Goal: Task Accomplishment & Management: Use online tool/utility

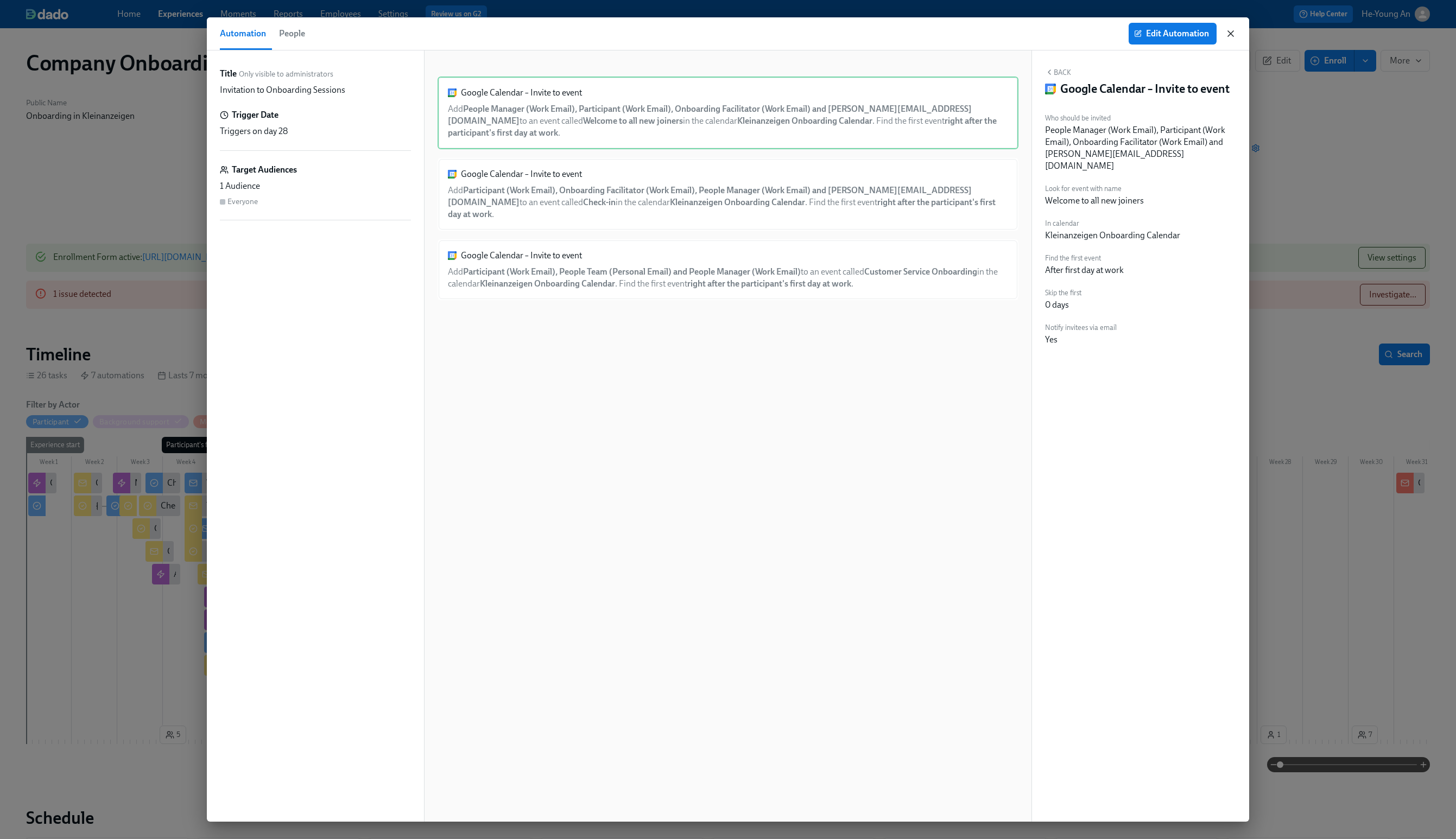
click at [1230, 35] on icon "button" at bounding box center [1231, 34] width 11 height 11
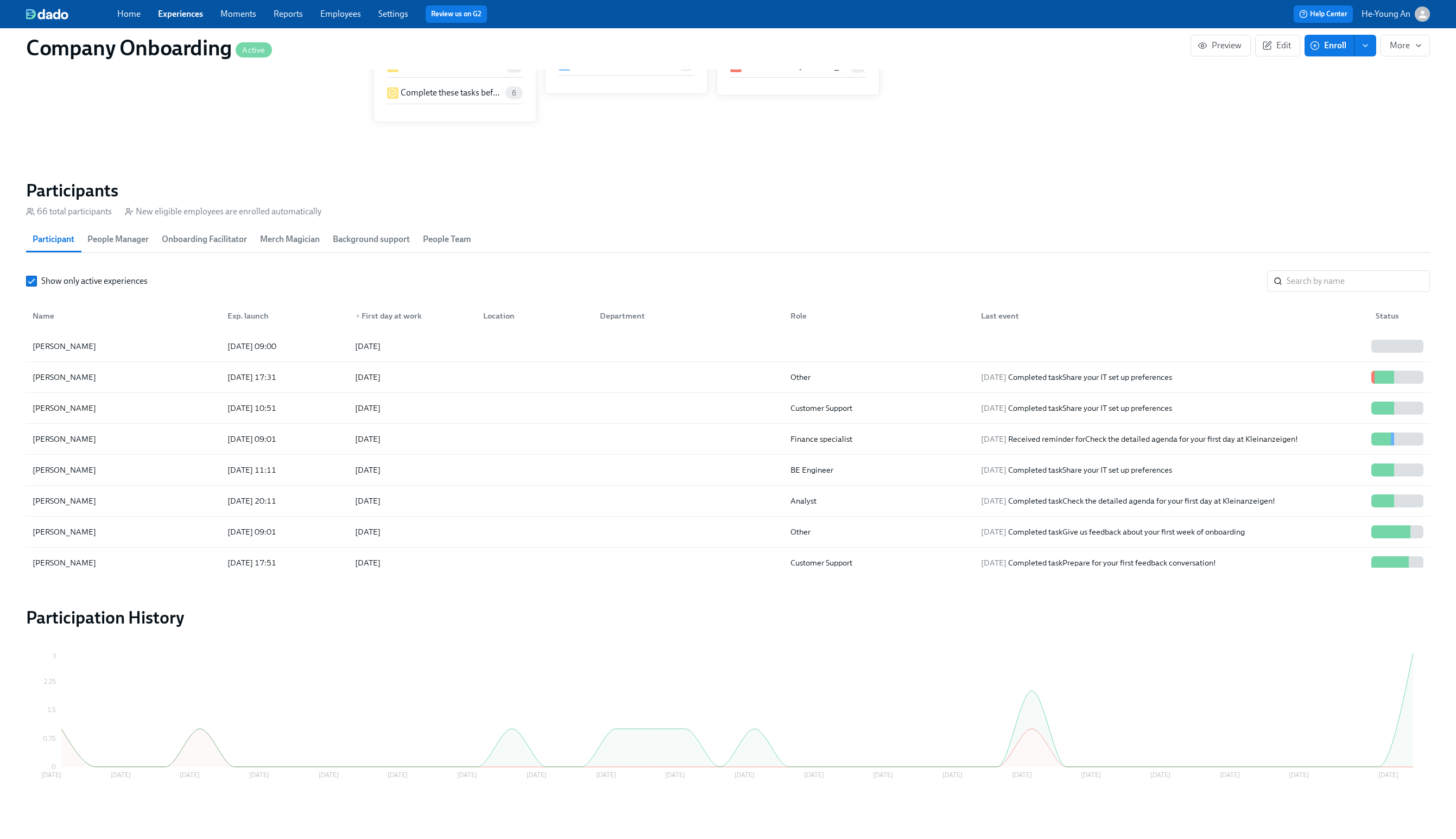
click at [131, 13] on link "Home" at bounding box center [129, 14] width 24 height 11
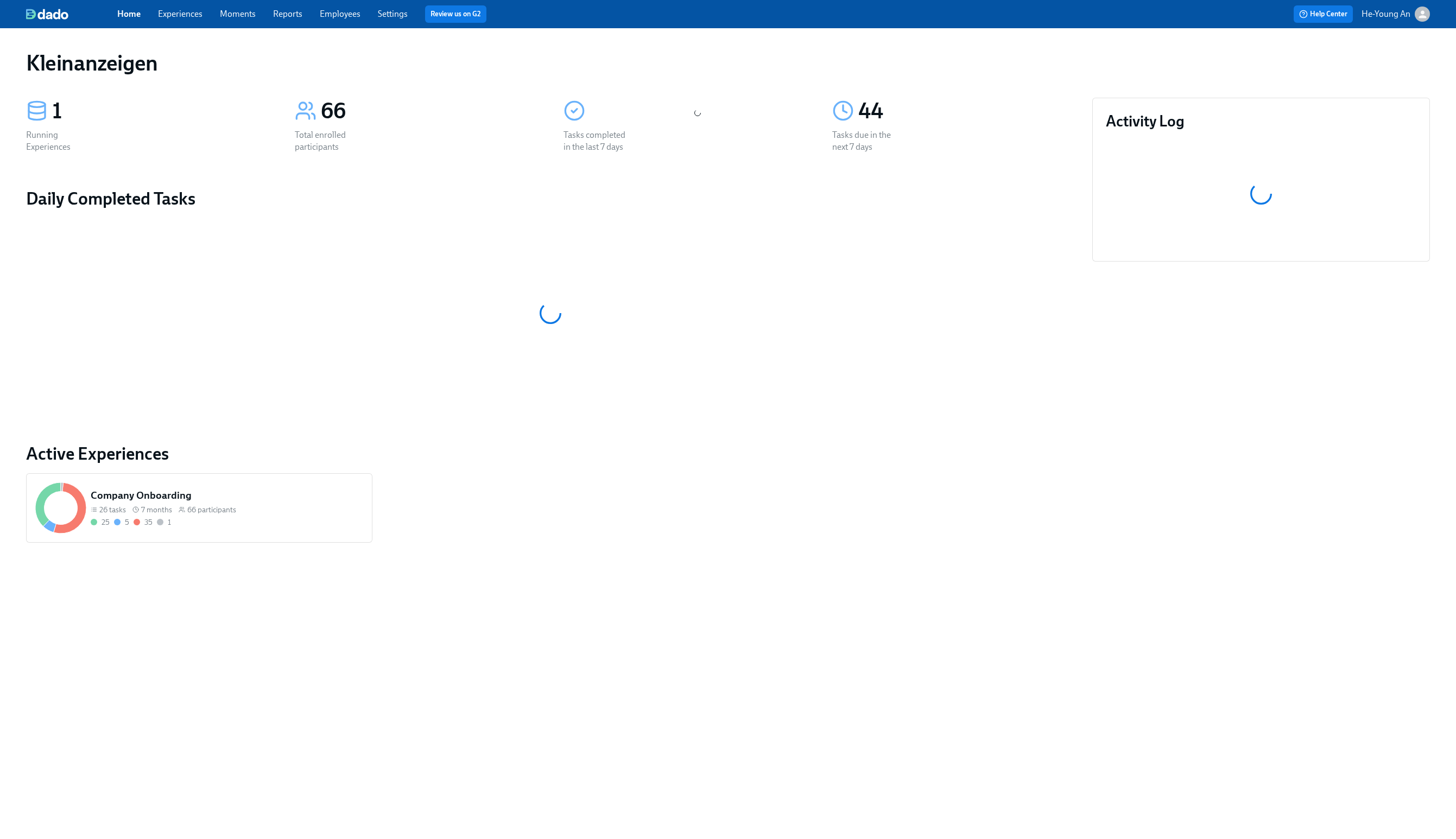
click at [131, 13] on link "Home" at bounding box center [129, 14] width 24 height 11
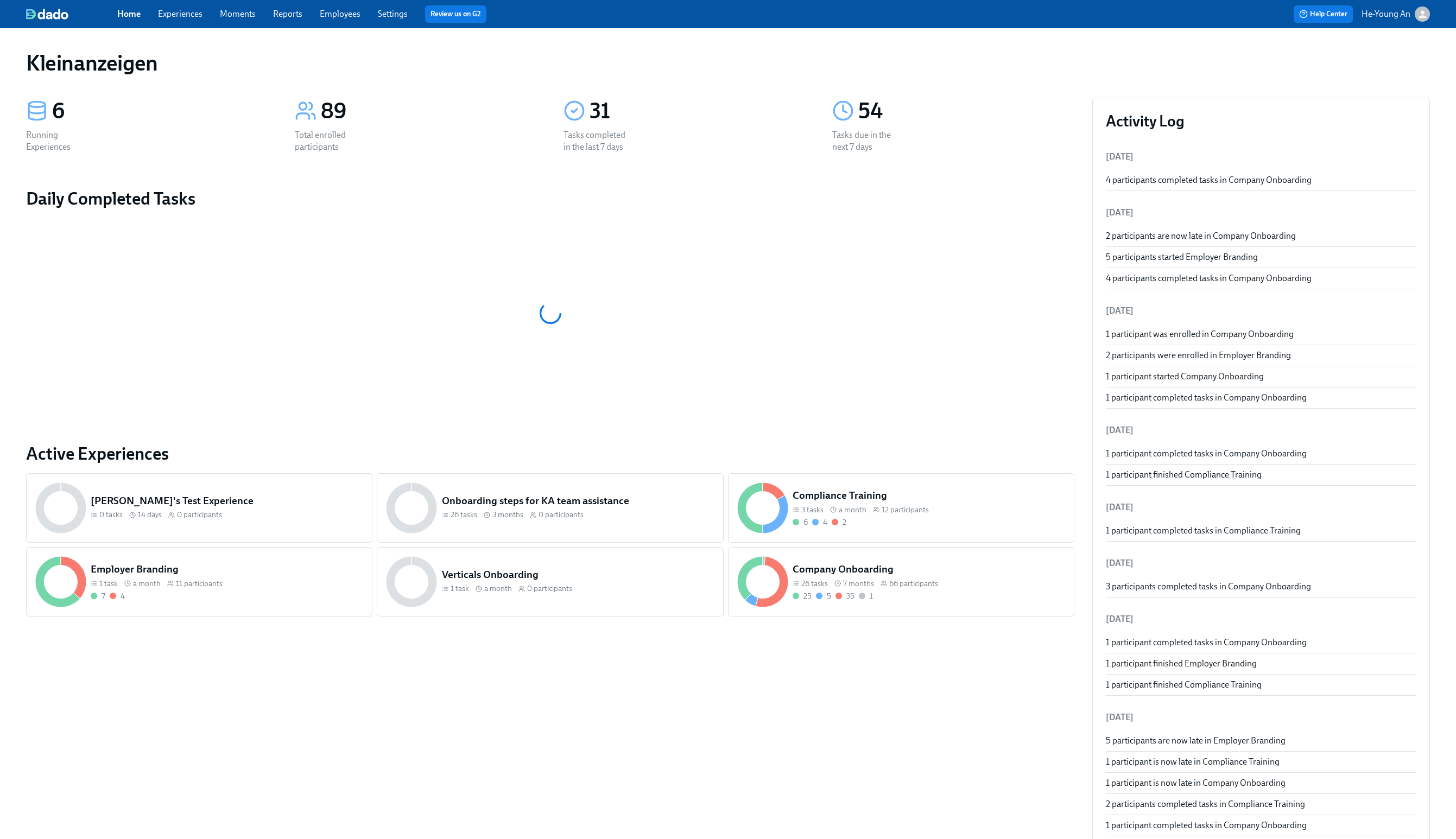
click at [160, 15] on link "Experiences" at bounding box center [180, 14] width 44 height 11
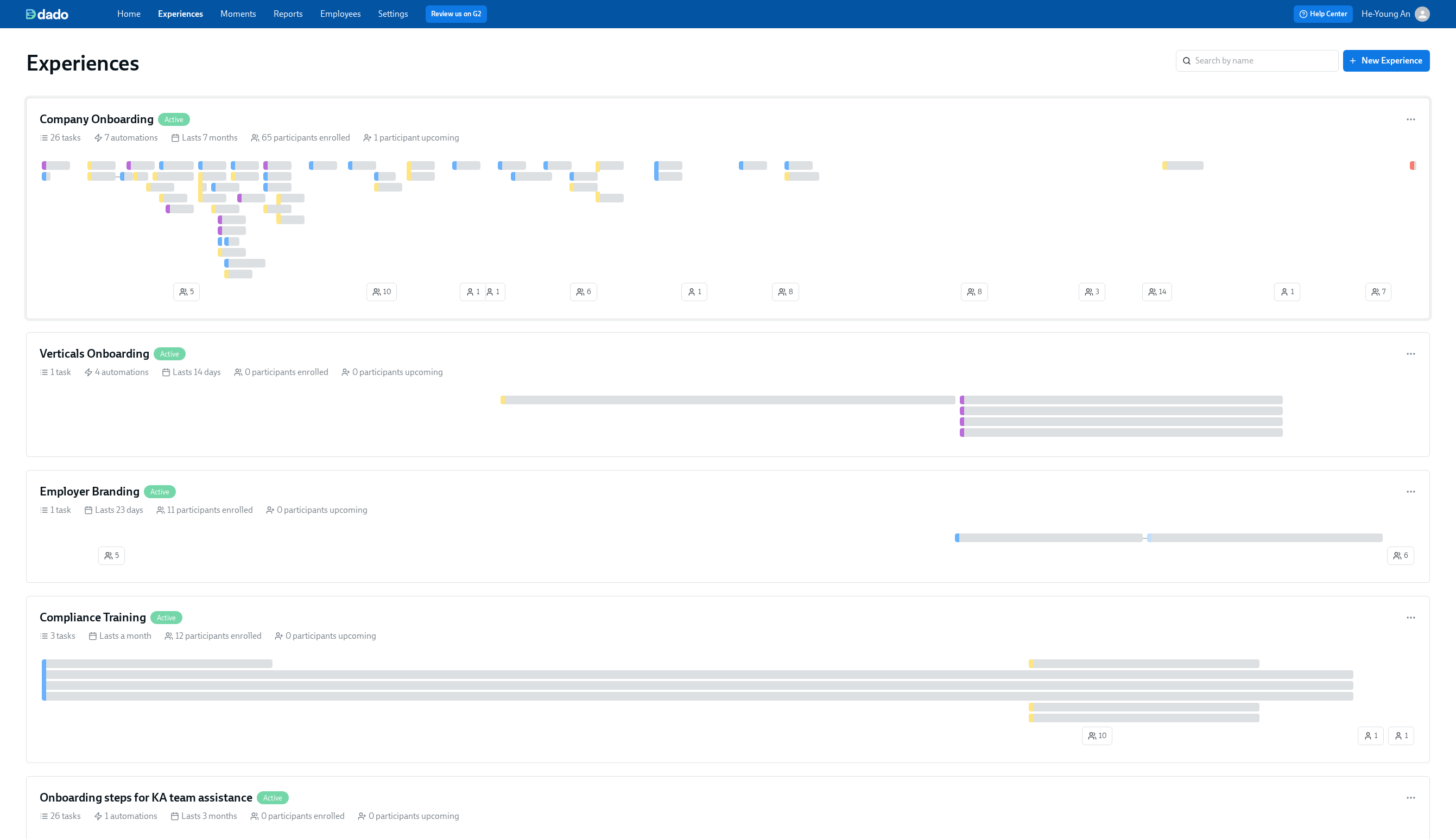
click at [308, 153] on div "Company Onboarding Active 26 tasks 7 automations Lasts 7 months 65 participants…" at bounding box center [728, 208] width 1404 height 221
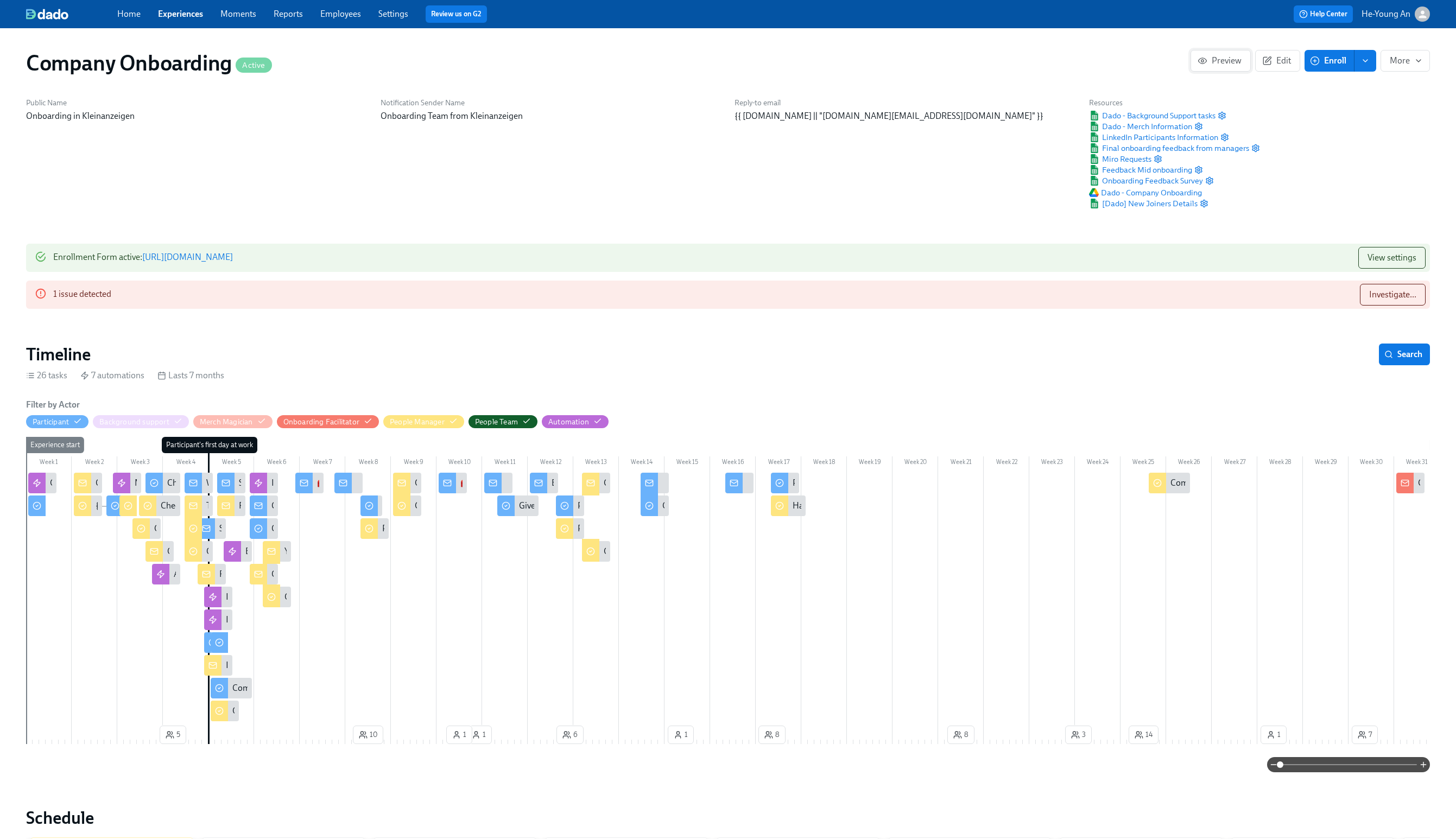
click at [1216, 60] on span "Preview" at bounding box center [1221, 61] width 42 height 11
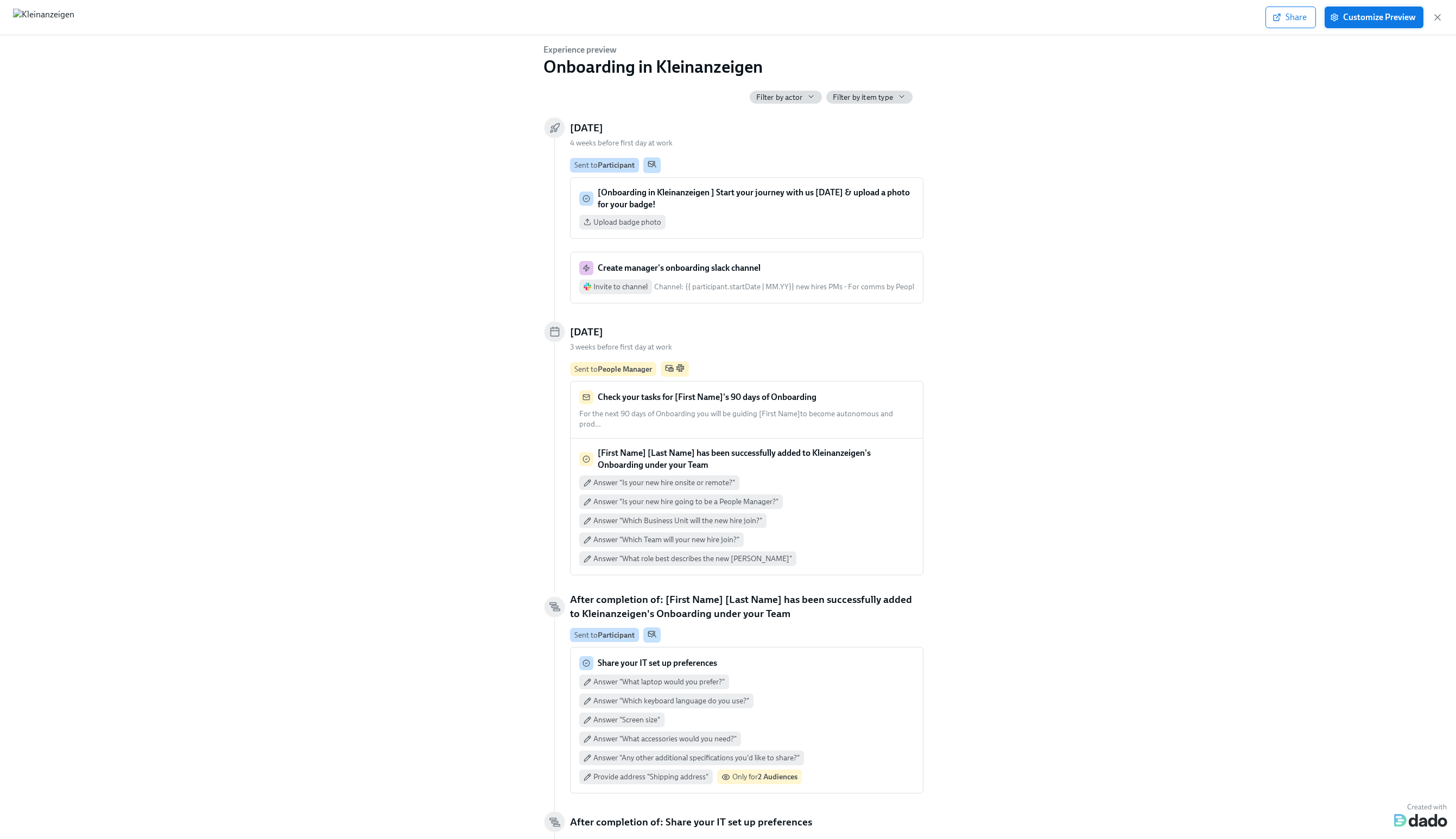
click at [1364, 21] on span "Customize Preview" at bounding box center [1374, 18] width 84 height 11
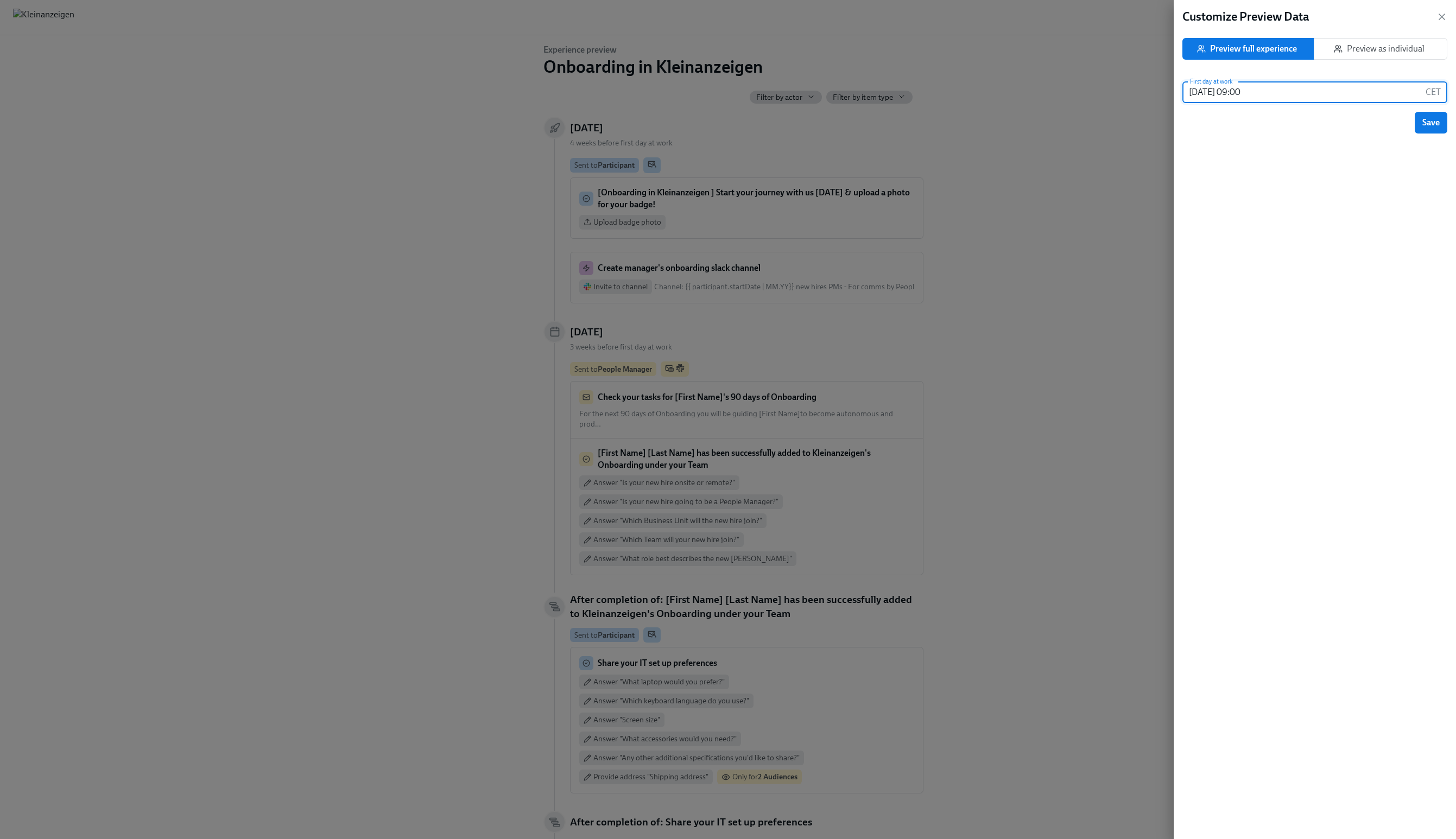
click at [1277, 93] on input "[DATE] 09:00" at bounding box center [1302, 92] width 239 height 21
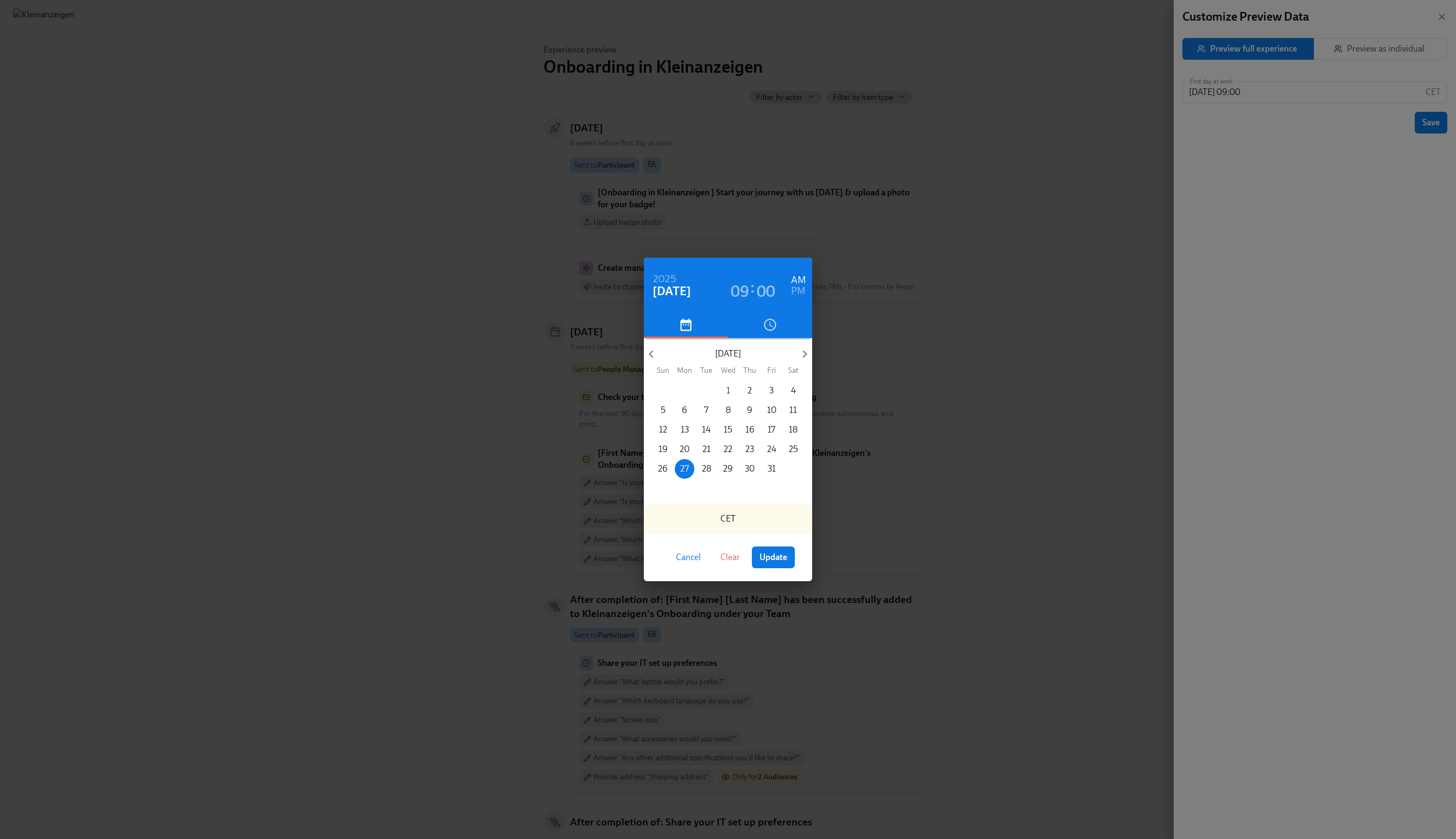
click at [730, 391] on span "1" at bounding box center [728, 391] width 20 height 12
click at [785, 544] on div "Cancel Clear Update" at bounding box center [728, 557] width 168 height 48
click at [778, 555] on span "Update" at bounding box center [773, 557] width 27 height 11
type input "[DATE] 09:00"
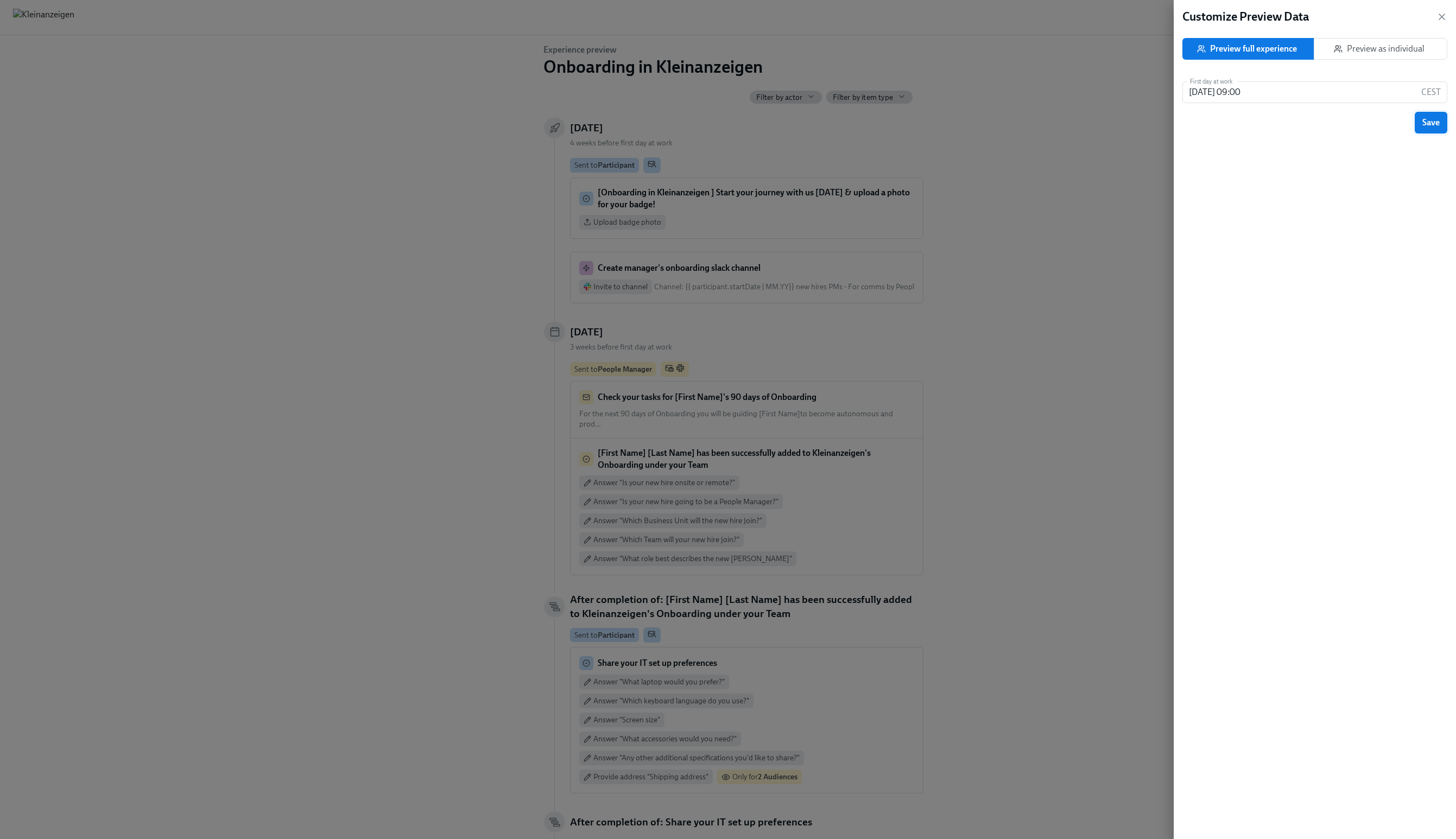
click at [1444, 120] on button "Save" at bounding box center [1431, 122] width 33 height 21
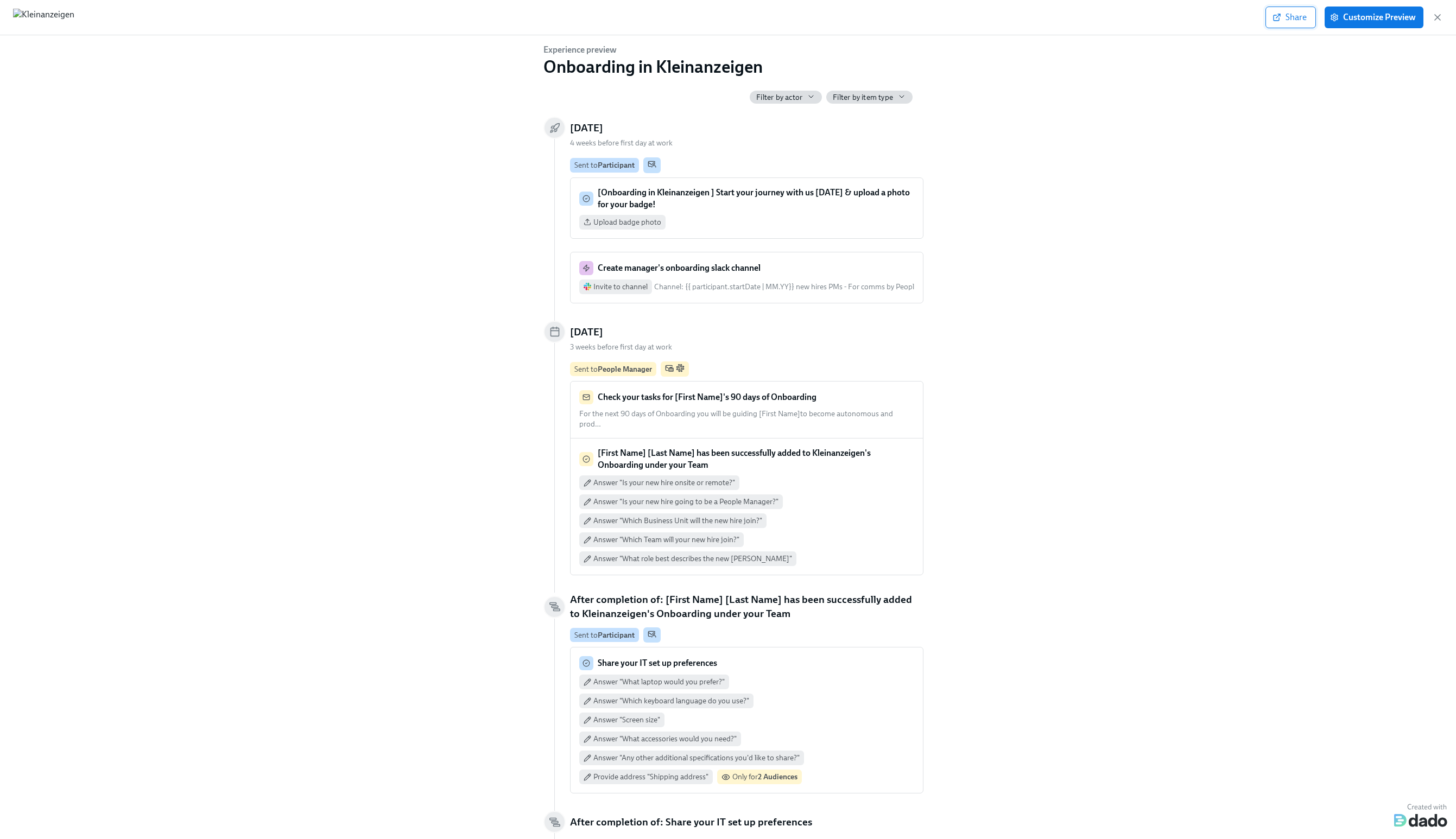
click at [1290, 18] on span "Share" at bounding box center [1291, 18] width 32 height 11
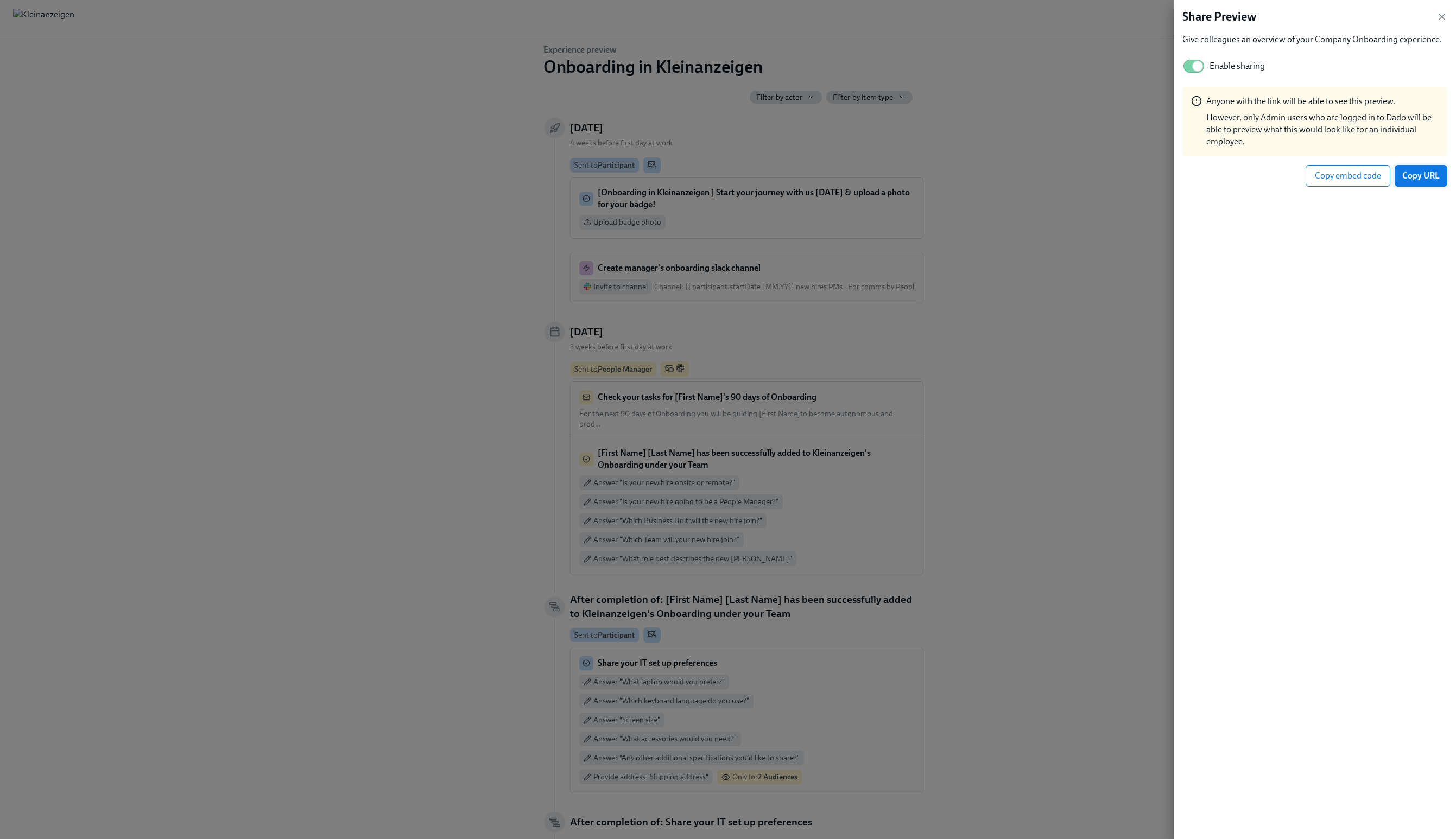
click at [1412, 176] on span "Copy URL" at bounding box center [1421, 176] width 37 height 11
